Goal: Task Accomplishment & Management: Use online tool/utility

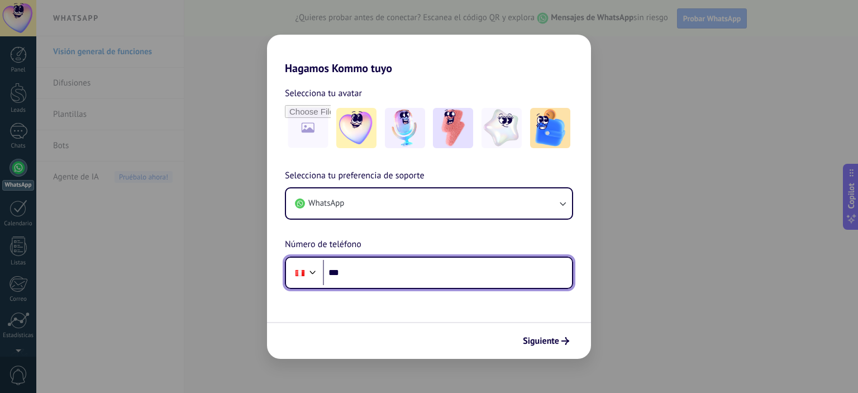
click at [366, 271] on input "***" at bounding box center [447, 273] width 249 height 26
type input "**********"
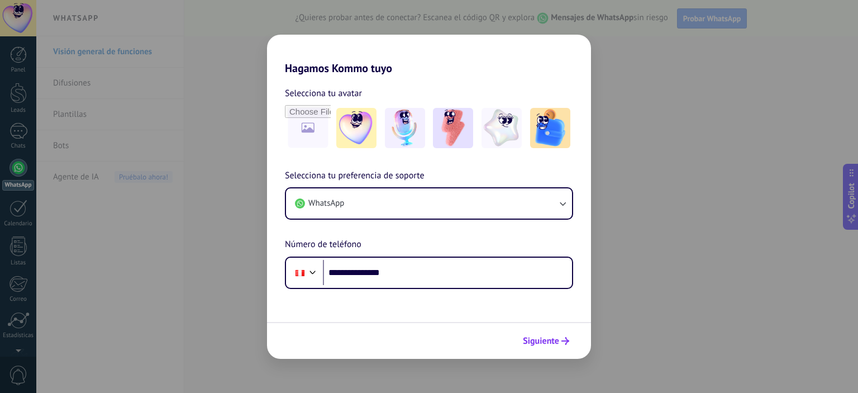
click at [528, 337] on span "Siguiente" at bounding box center [541, 341] width 36 height 8
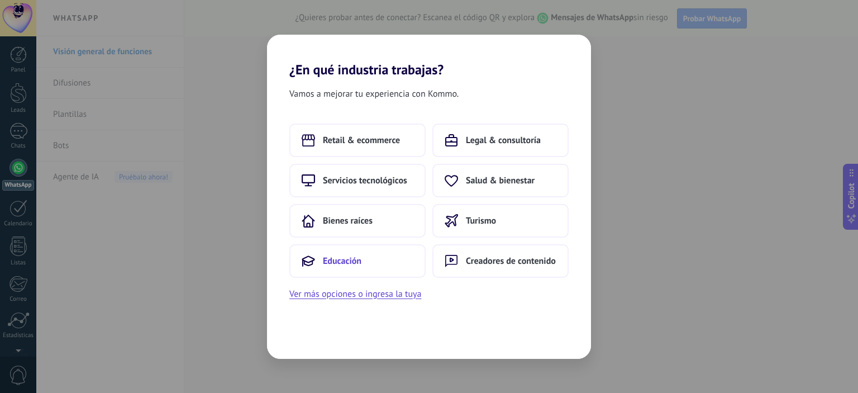
click at [391, 268] on button "Educación" at bounding box center [357, 261] width 136 height 34
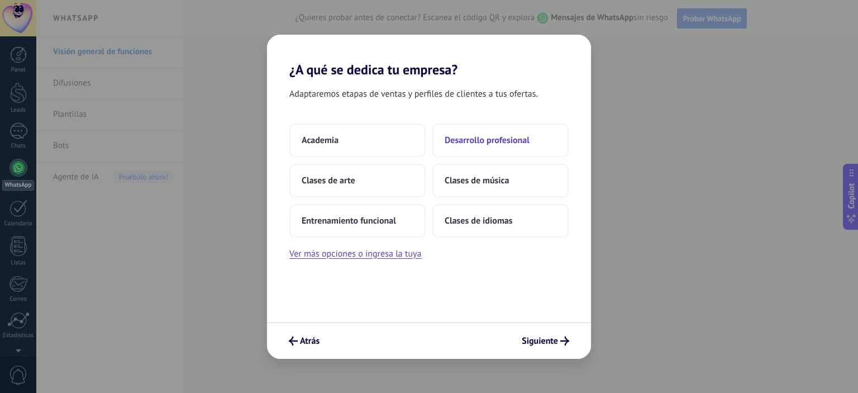
click at [483, 143] on span "Desarrollo profesional" at bounding box center [486, 140] width 85 height 11
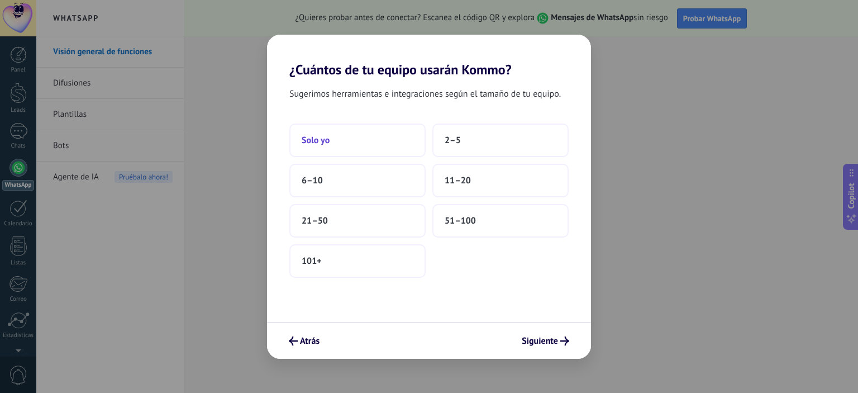
click at [375, 150] on button "Solo yo" at bounding box center [357, 140] width 136 height 34
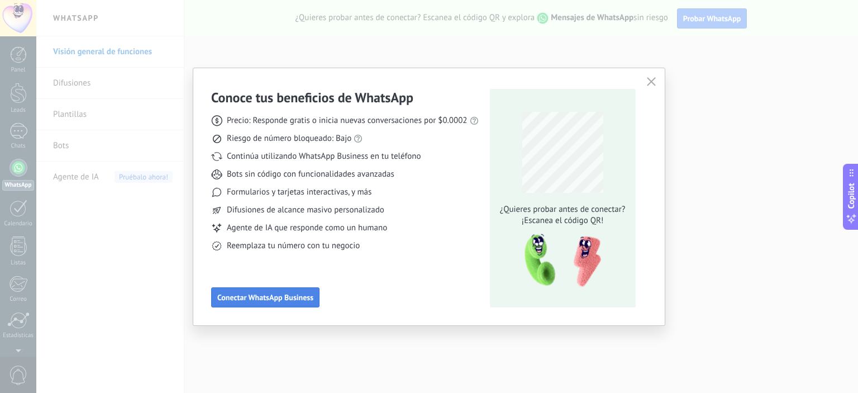
click at [287, 300] on span "Conectar WhatsApp Business" at bounding box center [265, 297] width 96 height 8
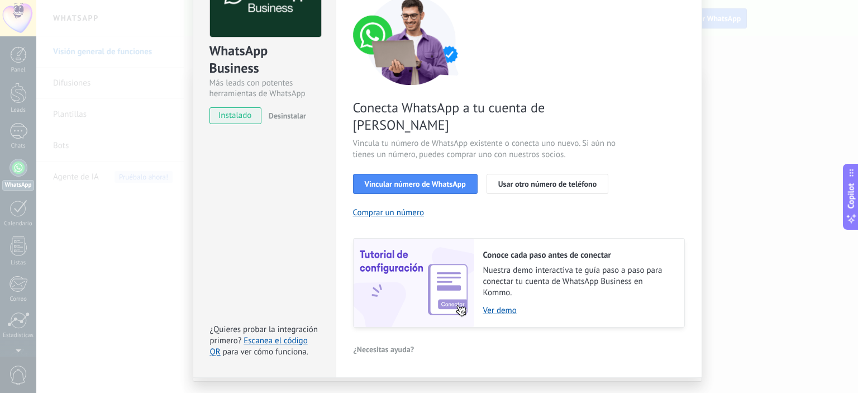
scroll to position [103, 0]
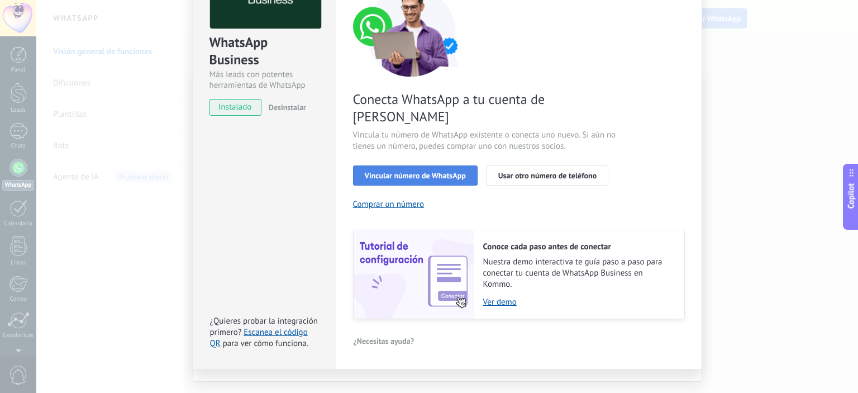
click at [421, 165] on button "Vincular número de WhatsApp" at bounding box center [415, 175] width 125 height 20
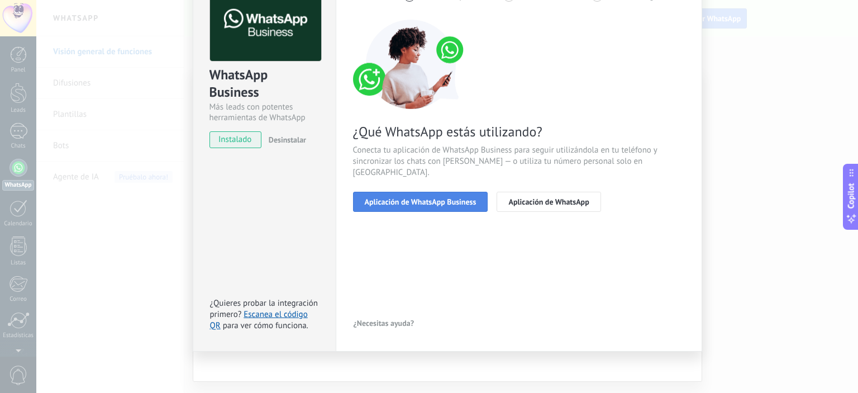
click at [440, 198] on span "Aplicación de WhatsApp Business" at bounding box center [421, 202] width 112 height 8
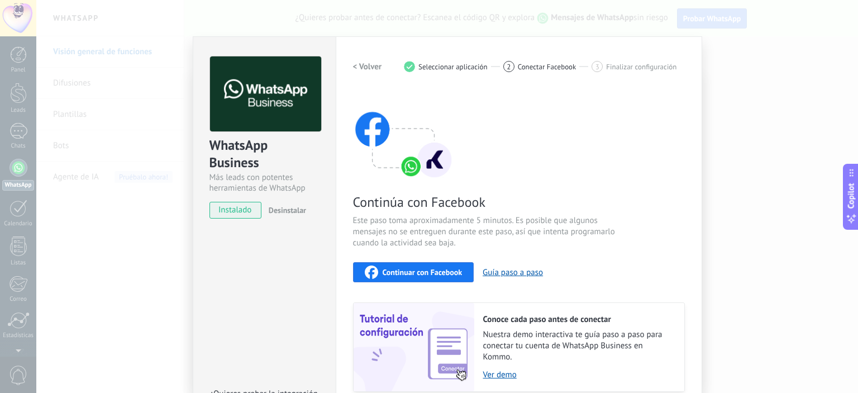
scroll to position [56, 0]
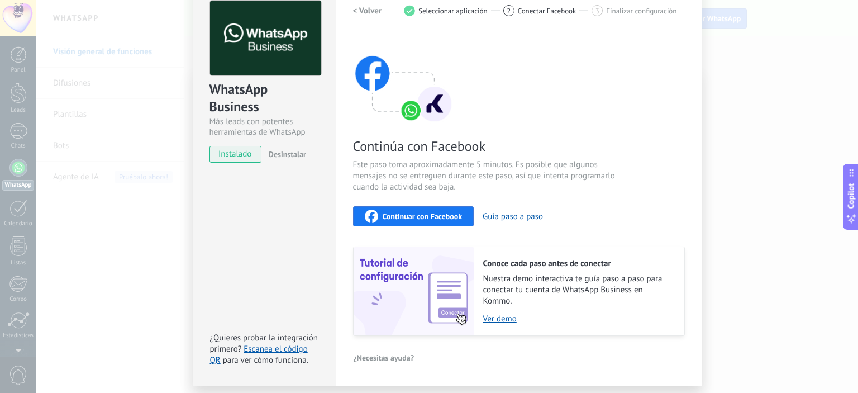
click at [411, 225] on button "Continuar con Facebook" at bounding box center [413, 216] width 121 height 20
click at [491, 214] on button "Guía paso a paso" at bounding box center [512, 216] width 60 height 11
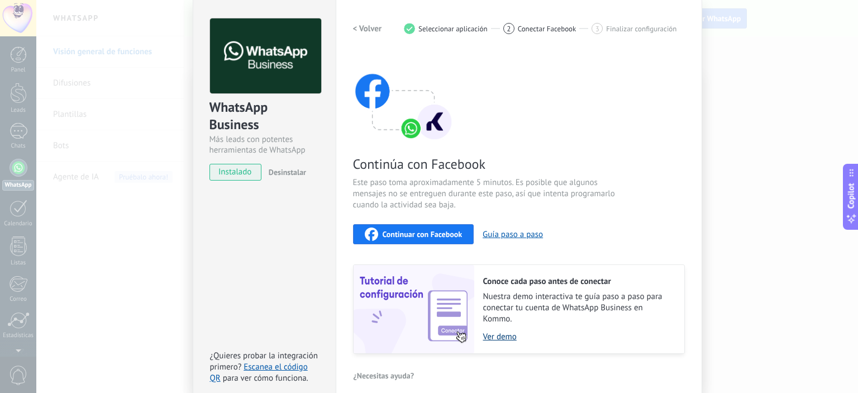
scroll to position [0, 0]
